Goal: Task Accomplishment & Management: Manage account settings

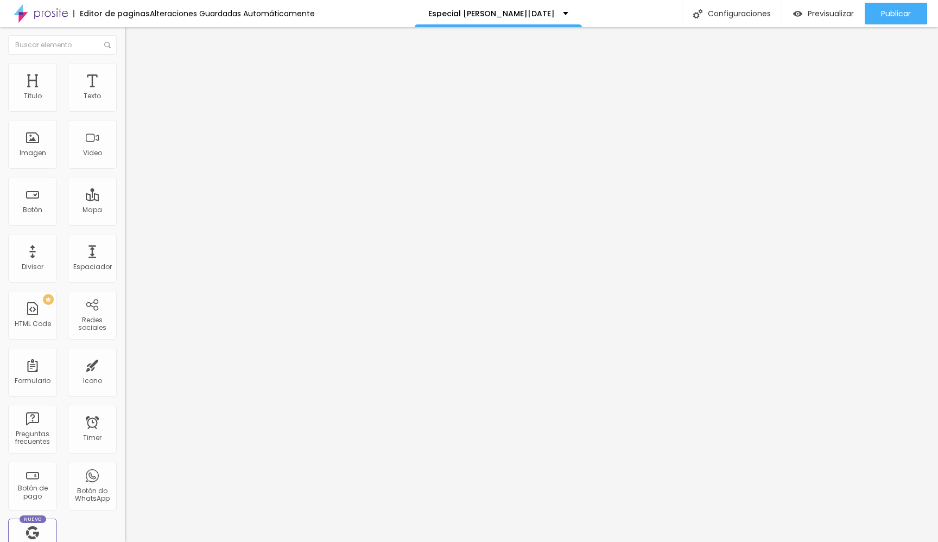
click at [125, 93] on span "Cambiar image" at bounding box center [155, 88] width 61 height 9
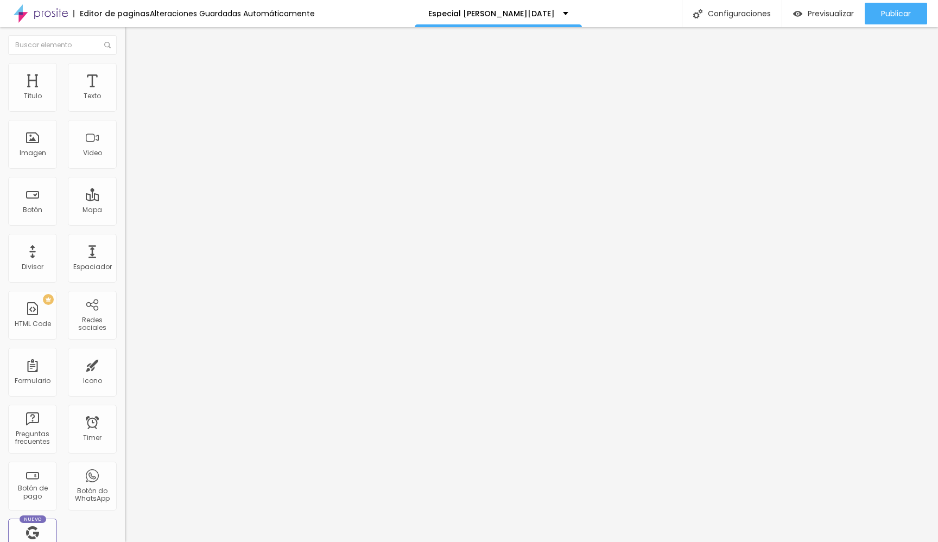
click at [125, 93] on span "Cambiar image" at bounding box center [155, 88] width 61 height 9
drag, startPoint x: 90, startPoint y: 163, endPoint x: 112, endPoint y: 170, distance: 23.9
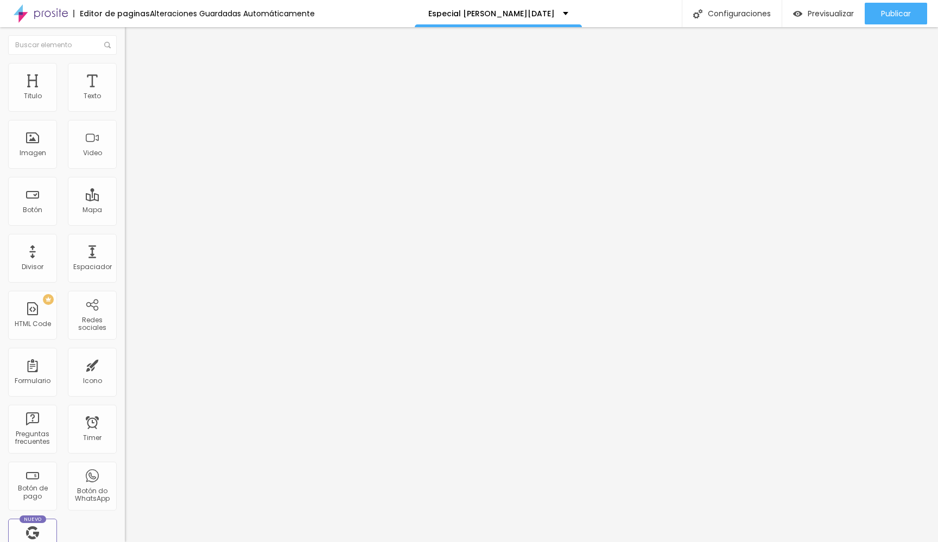
click at [125, 79] on li "Estilo" at bounding box center [187, 77] width 125 height 11
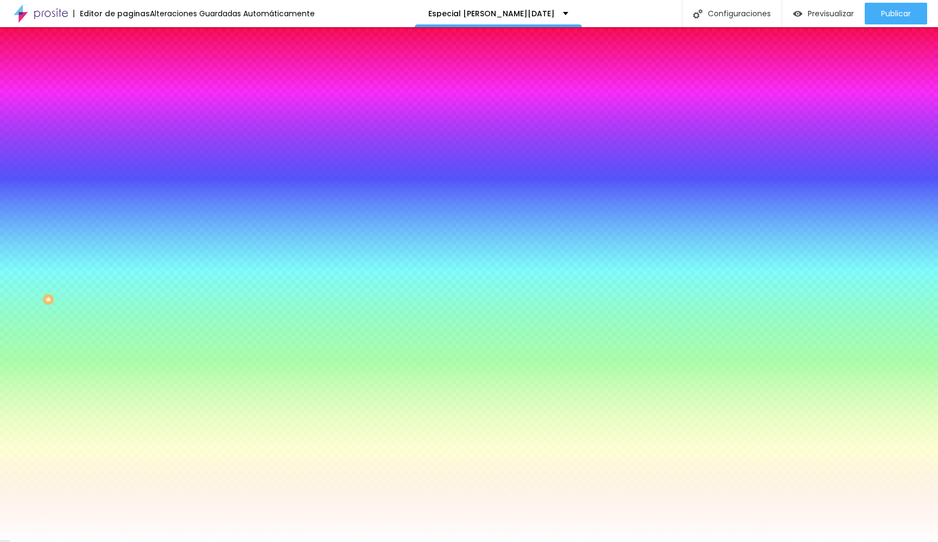
click at [125, 82] on li "Avanzado" at bounding box center [187, 87] width 125 height 11
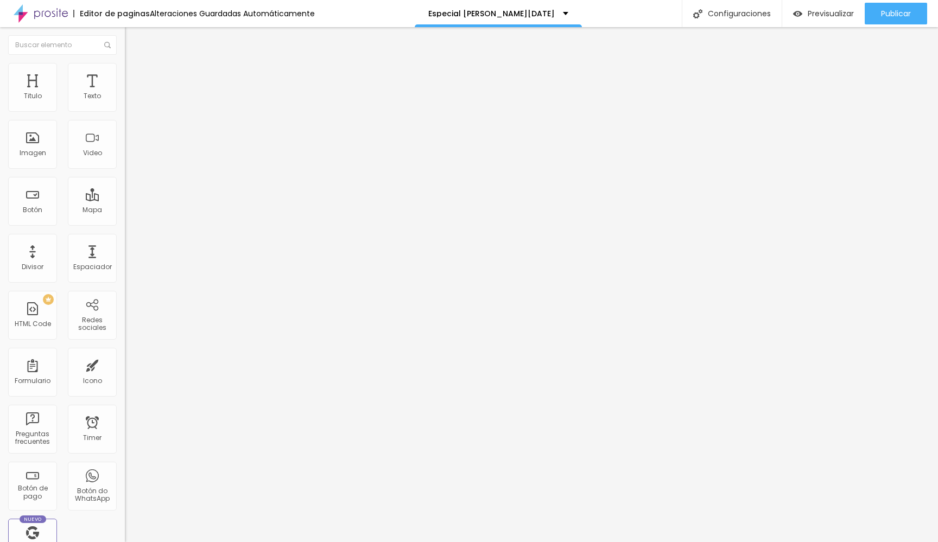
click at [125, 72] on li "Contenido" at bounding box center [187, 66] width 125 height 11
click at [133, 41] on div "Editar Preguntas frecuentes" at bounding box center [187, 43] width 109 height 17
click at [60, 41] on input "text" at bounding box center [62, 45] width 109 height 20
click at [125, 115] on span "Editar preguntas" at bounding box center [156, 110] width 62 height 9
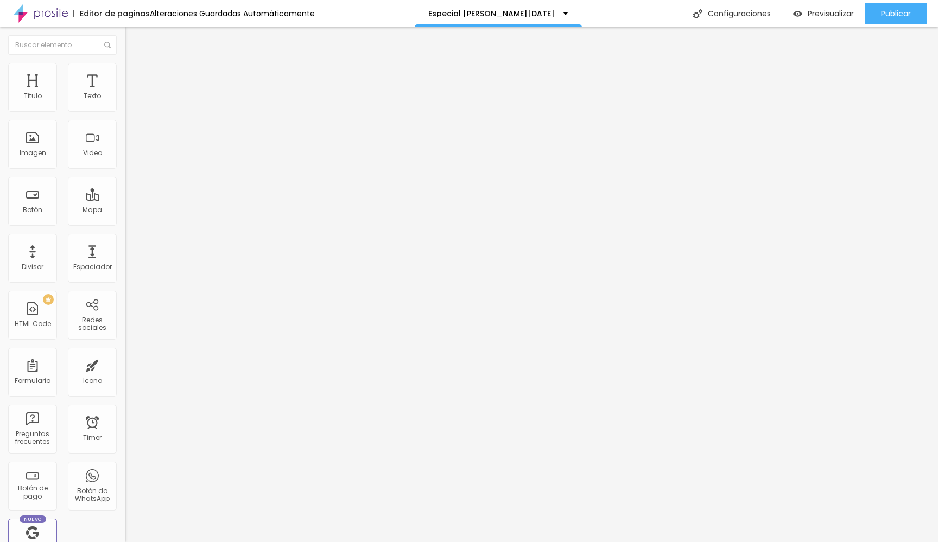
click at [125, 115] on span "Editar preguntas" at bounding box center [156, 110] width 62 height 9
